Goal: Information Seeking & Learning: Learn about a topic

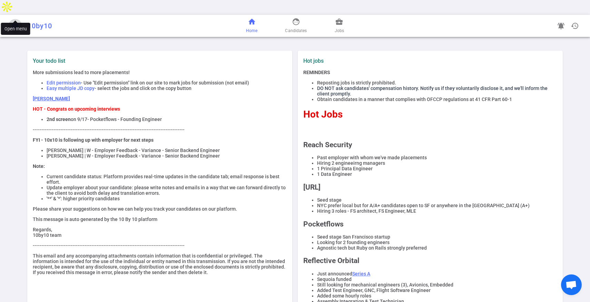
click at [12, 22] on span "menu" at bounding box center [15, 26] width 8 height 8
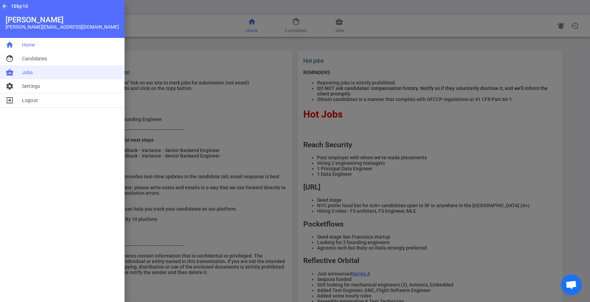
click at [27, 68] on li "business_center Jobs" at bounding box center [62, 73] width 124 height 14
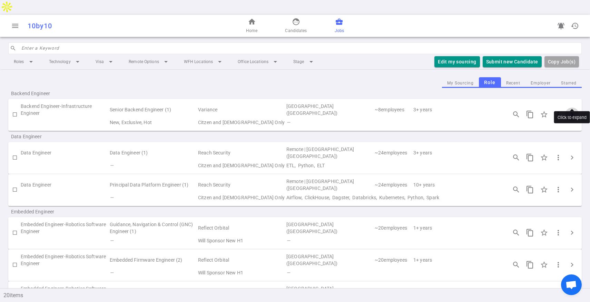
click at [571, 110] on span "chevron_right" at bounding box center [572, 114] width 8 height 8
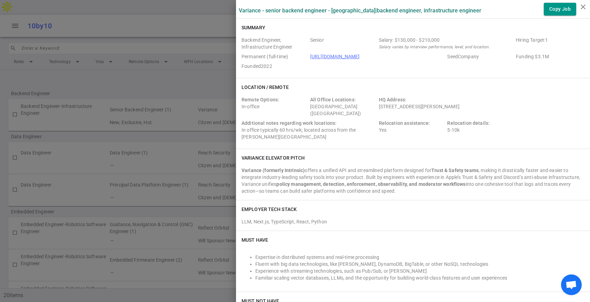
click at [199, 157] on div at bounding box center [295, 151] width 590 height 302
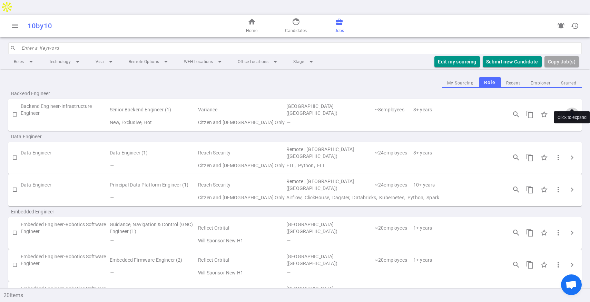
click at [569, 110] on span "chevron_right" at bounding box center [572, 114] width 8 height 8
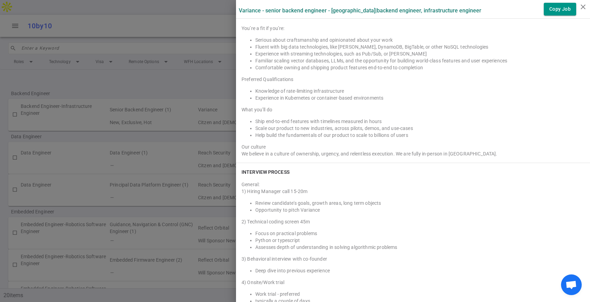
scroll to position [537, 0]
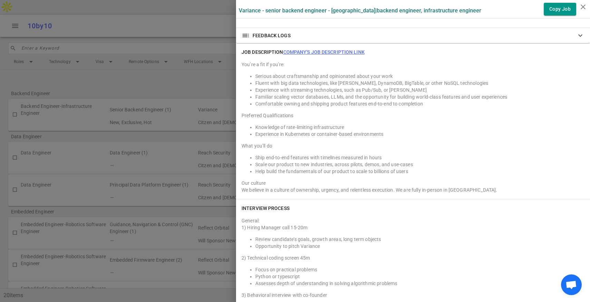
click at [311, 49] on link "Company's job description link" at bounding box center [323, 52] width 81 height 6
click at [143, 138] on div at bounding box center [295, 151] width 590 height 302
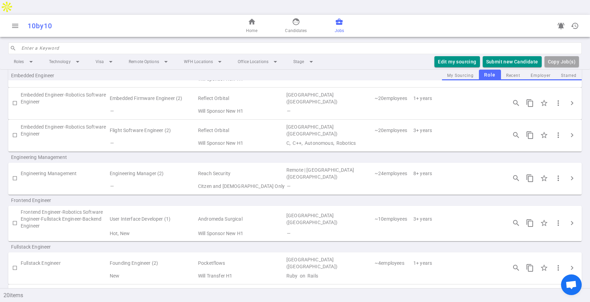
scroll to position [174, 0]
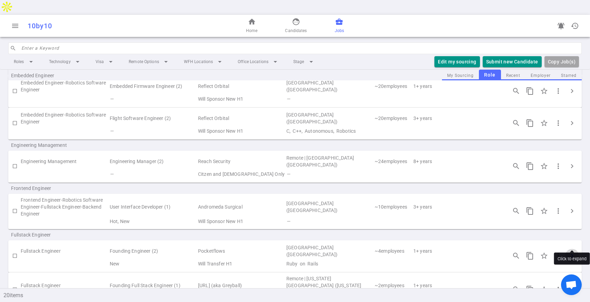
click at [571, 252] on span "chevron_right" at bounding box center [572, 256] width 8 height 8
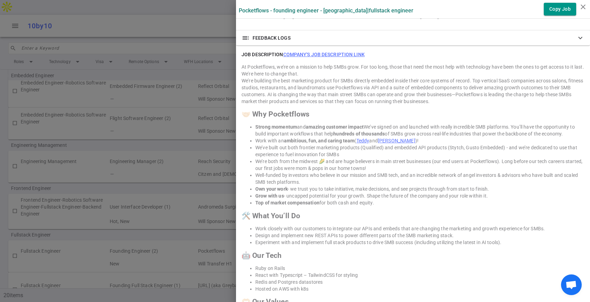
scroll to position [643, 0]
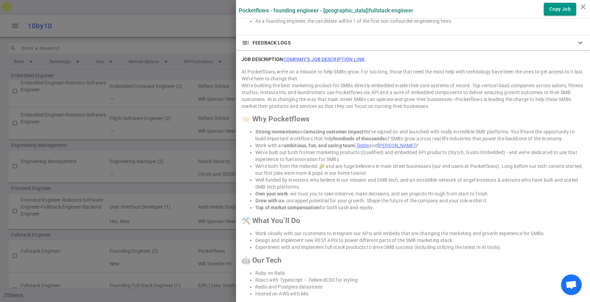
click at [199, 115] on div at bounding box center [295, 151] width 590 height 302
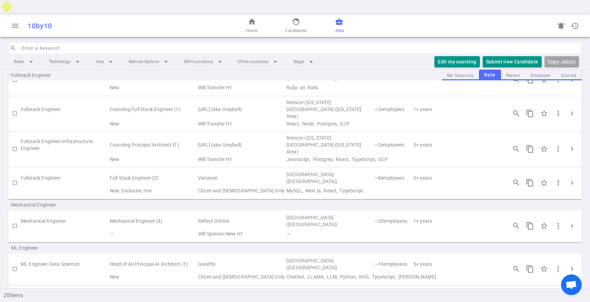
scroll to position [341, 0]
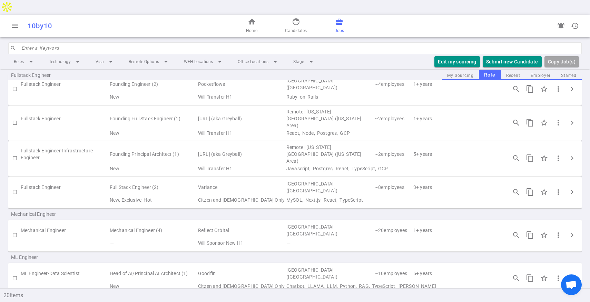
click at [322, 129] on td "React, Node, Postgres, GCP" at bounding box center [392, 133] width 215 height 8
click at [570, 119] on span "chevron_right" at bounding box center [572, 123] width 8 height 8
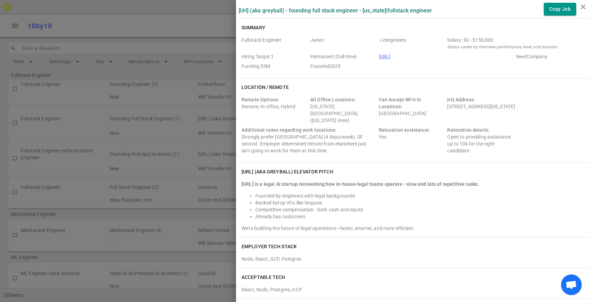
click at [387, 58] on link "[URL]" at bounding box center [385, 57] width 12 height 6
click at [158, 143] on div at bounding box center [295, 151] width 590 height 302
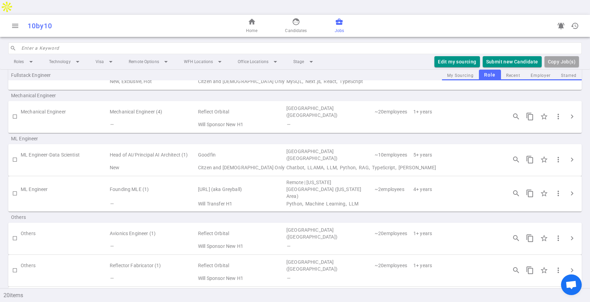
scroll to position [470, 0]
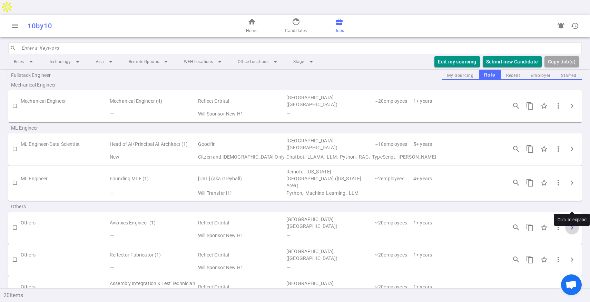
click at [572, 223] on span "chevron_right" at bounding box center [572, 227] width 8 height 8
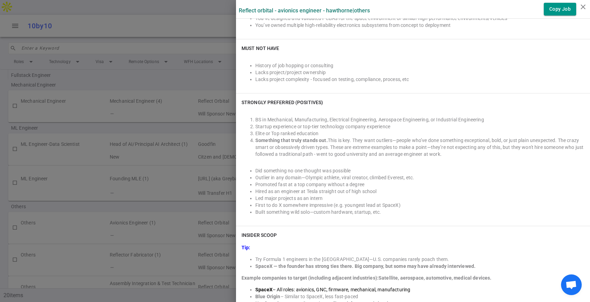
scroll to position [281, 0]
click at [178, 180] on div at bounding box center [295, 151] width 590 height 302
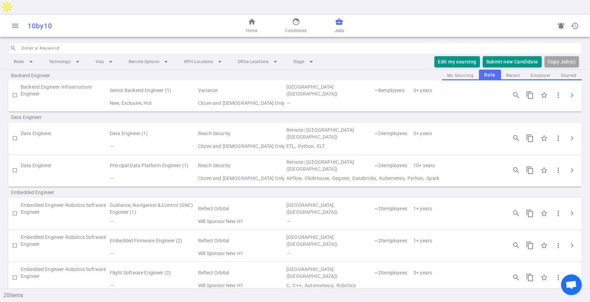
scroll to position [23, 0]
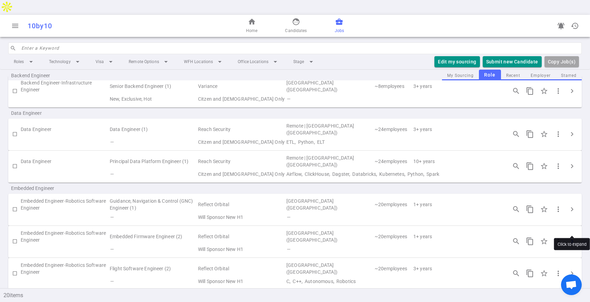
click at [574, 237] on span "chevron_right" at bounding box center [572, 241] width 8 height 8
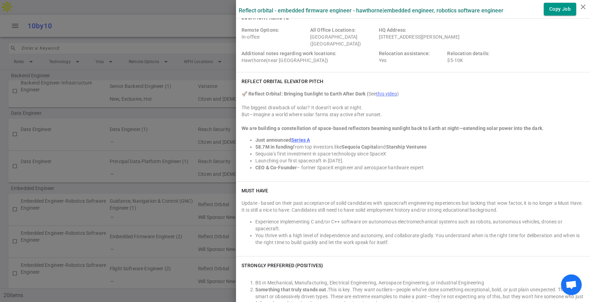
scroll to position [79, 0]
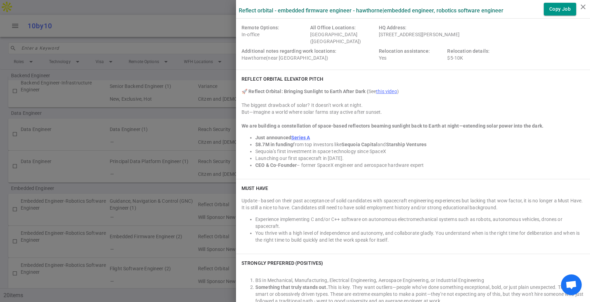
click at [196, 221] on div at bounding box center [295, 151] width 590 height 302
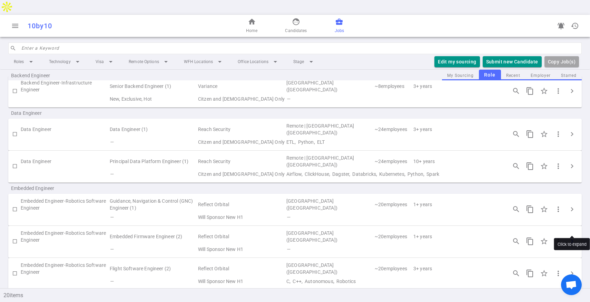
click at [574, 237] on span "chevron_right" at bounding box center [572, 241] width 8 height 8
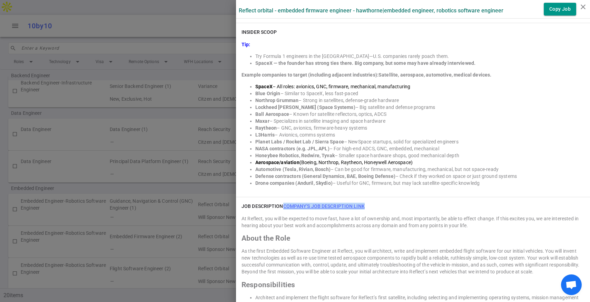
scroll to position [430, 0]
